Goal: Information Seeking & Learning: Learn about a topic

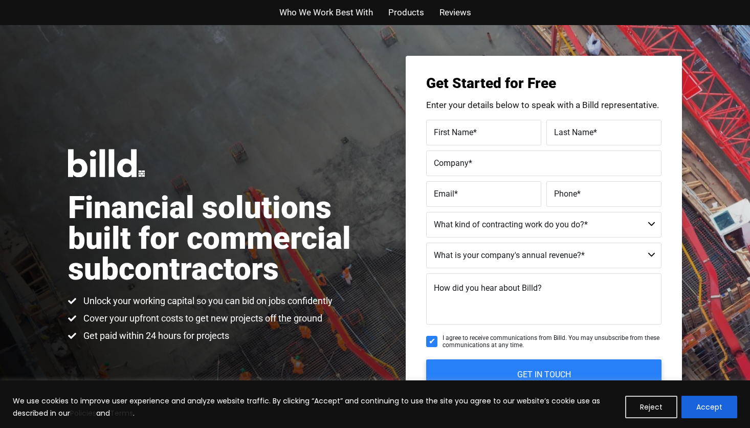
click at [418, 16] on span "Products" at bounding box center [406, 12] width 36 height 15
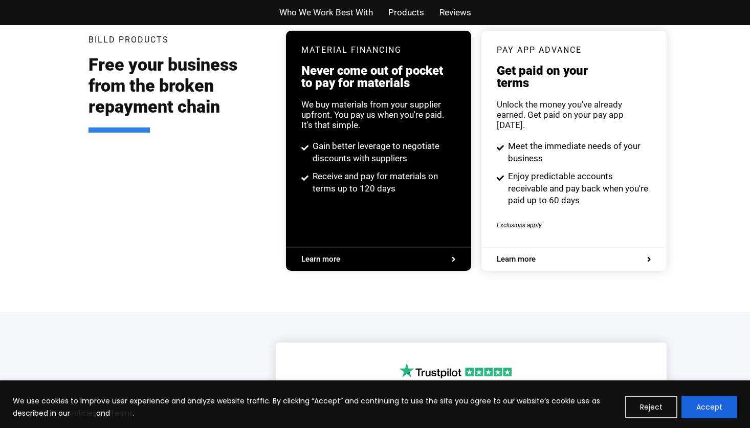
click at [360, 18] on span "Who We Work Best With" at bounding box center [326, 12] width 94 height 15
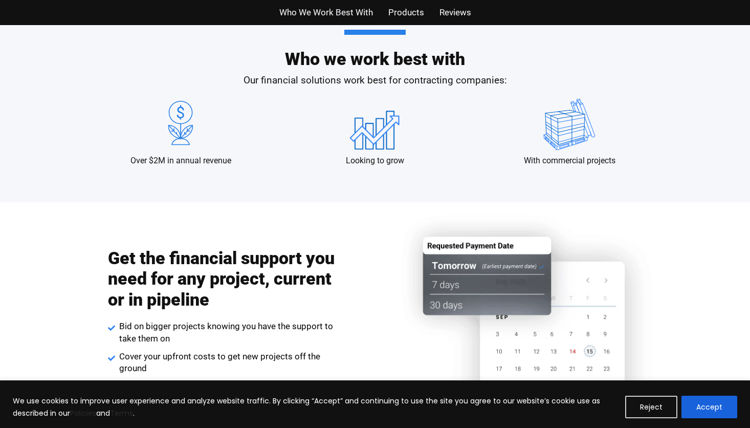
scroll to position [990, 0]
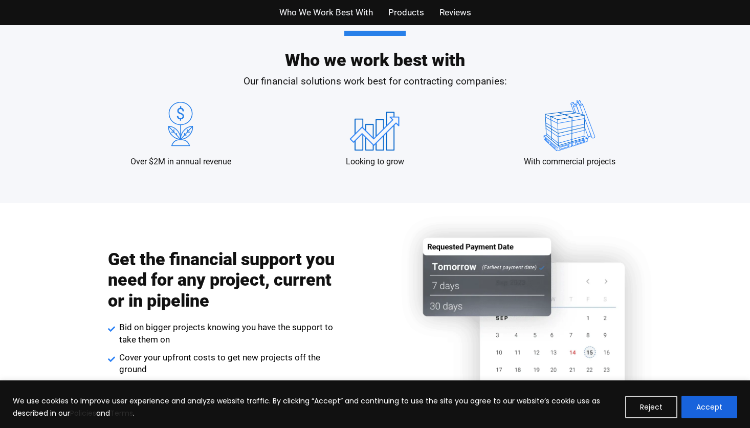
click at [360, 18] on span "Who We Work Best With" at bounding box center [326, 12] width 94 height 15
click at [396, 12] on span "Products" at bounding box center [406, 12] width 36 height 15
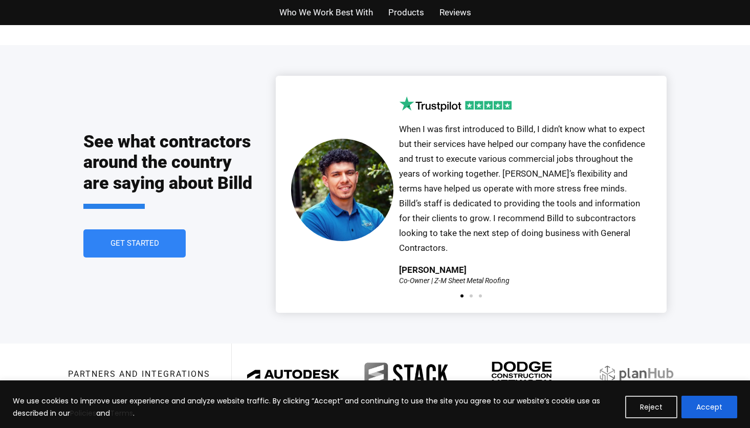
scroll to position [2364, 0]
